Goal: Transaction & Acquisition: Purchase product/service

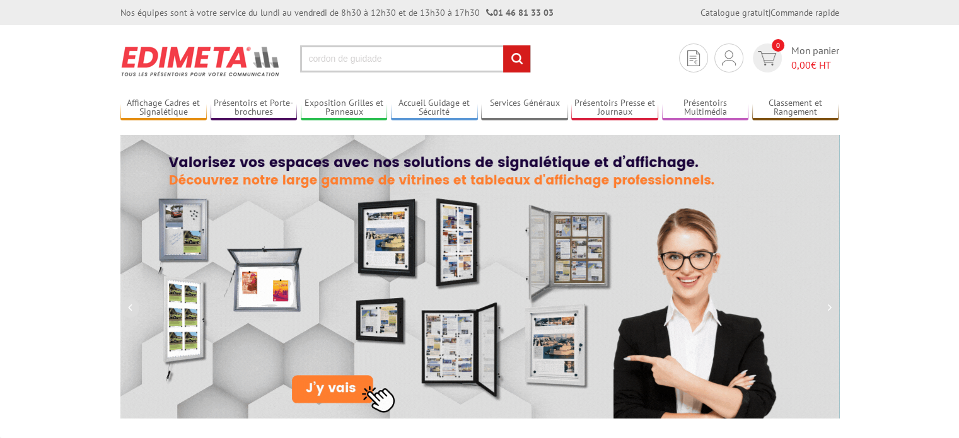
type input "cordon de guidade"
click at [503, 45] on input "rechercher" at bounding box center [516, 58] width 27 height 27
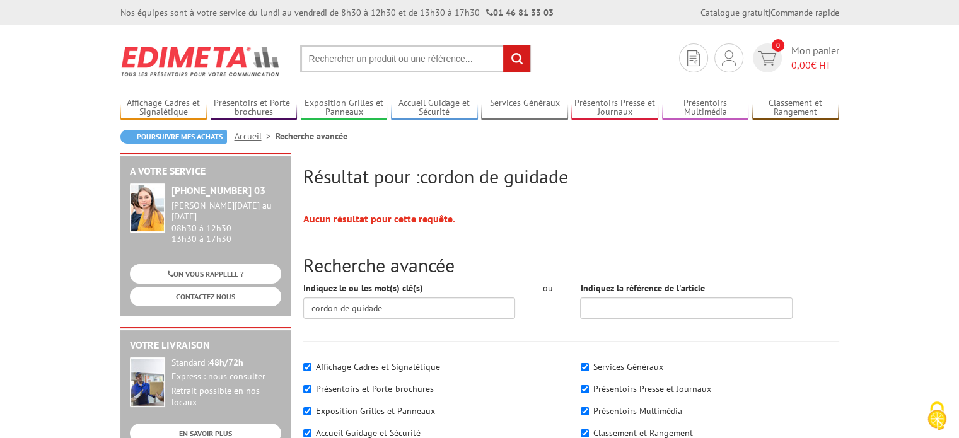
click at [403, 55] on input "text" at bounding box center [415, 58] width 231 height 27
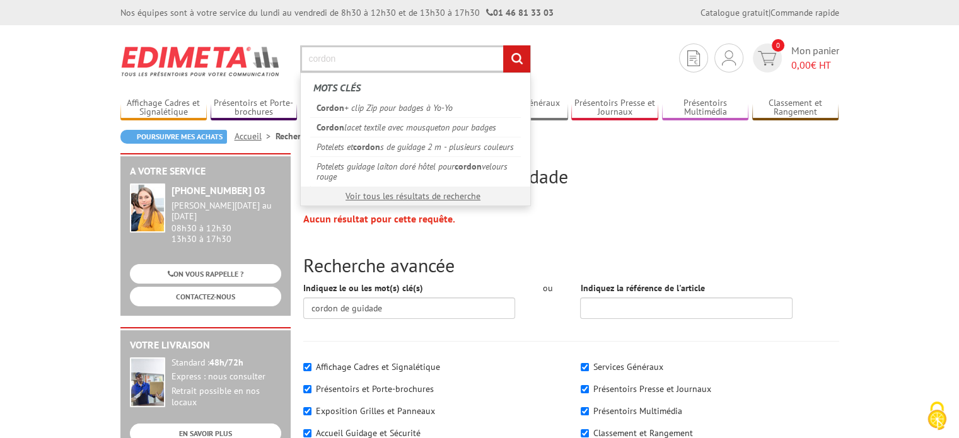
type input "cordon"
click at [503, 45] on input "rechercher" at bounding box center [516, 58] width 27 height 27
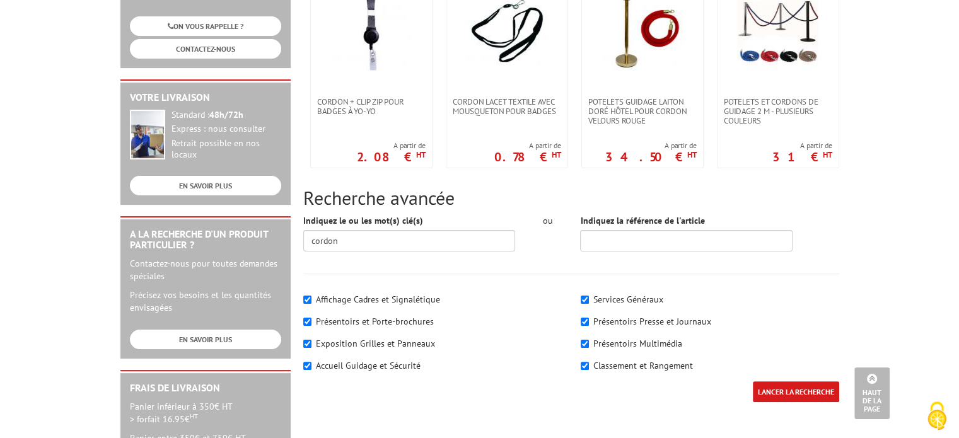
scroll to position [126, 0]
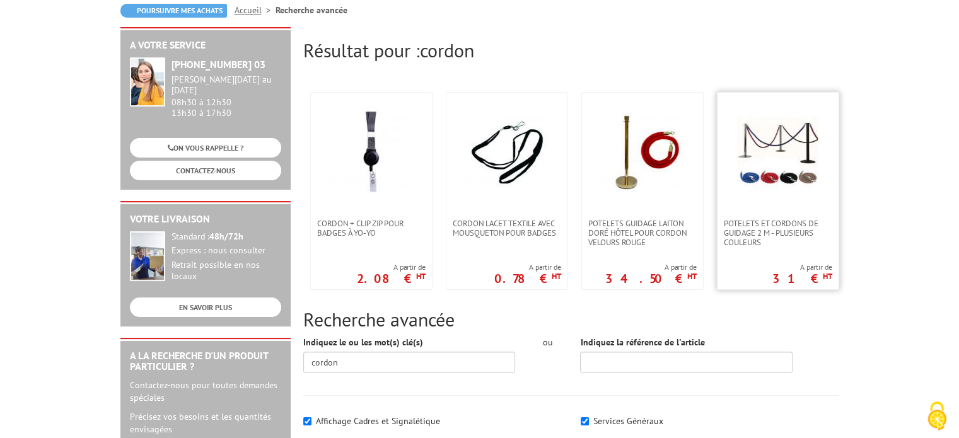
click at [784, 148] on img at bounding box center [778, 153] width 82 height 82
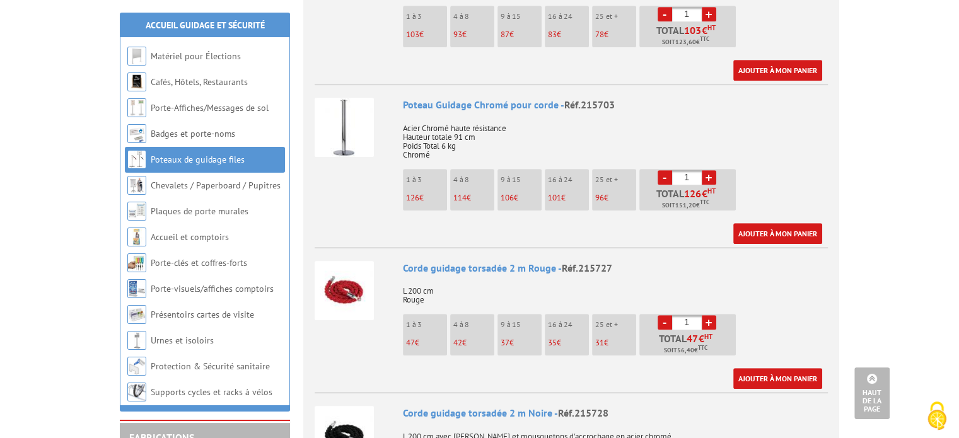
scroll to position [882, 0]
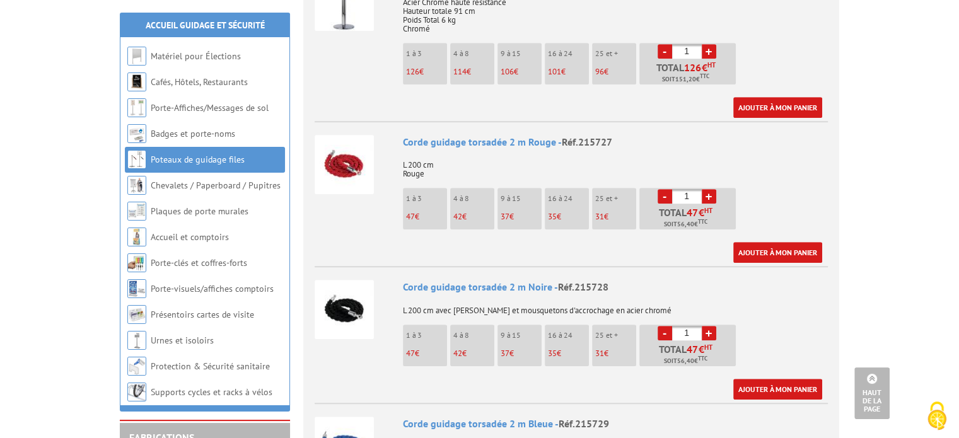
click at [350, 149] on img at bounding box center [344, 164] width 59 height 59
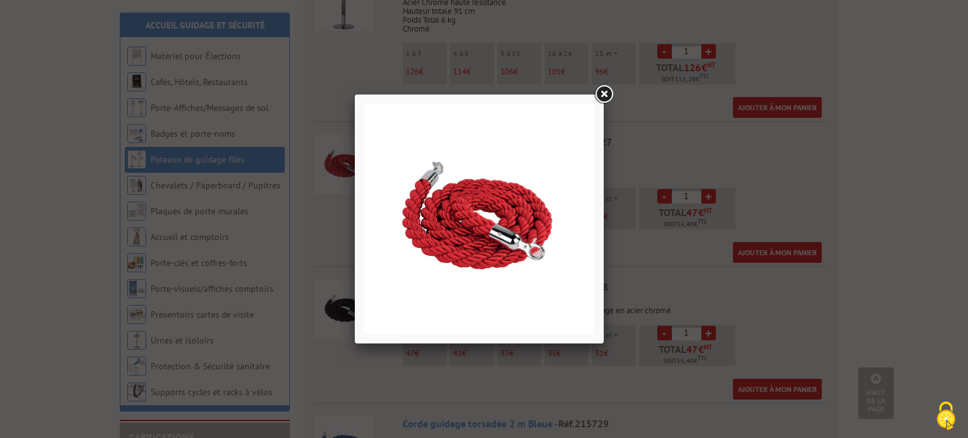
click at [605, 97] on link at bounding box center [604, 94] width 23 height 23
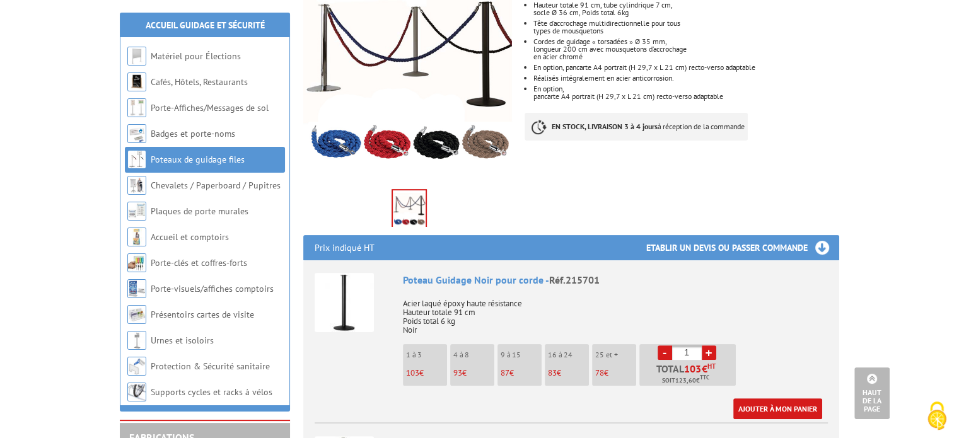
scroll to position [189, 0]
